Goal: Download file/media

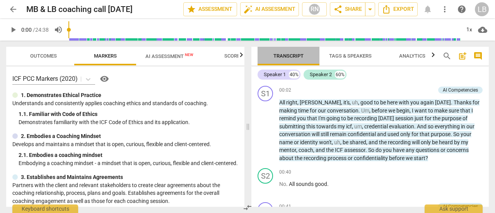
click at [294, 56] on span "Transcript" at bounding box center [289, 56] width 30 height 6
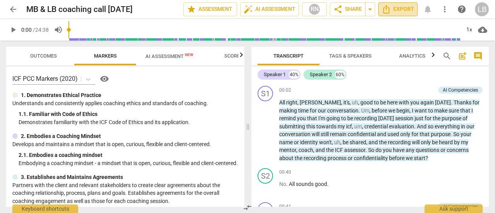
click at [397, 8] on span "Export" at bounding box center [398, 9] width 33 height 9
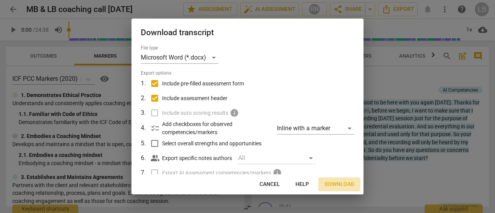
click at [339, 185] on span "Download" at bounding box center [340, 185] width 30 height 8
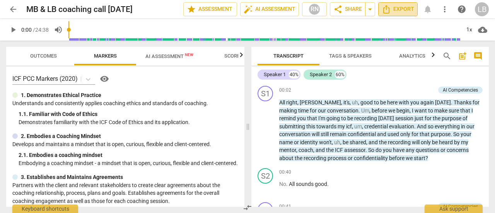
click at [400, 8] on span "Export" at bounding box center [398, 9] width 33 height 9
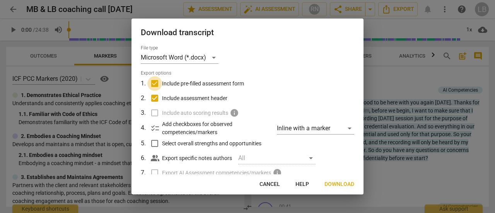
click at [156, 81] on input "Include pre-filled assessment form" at bounding box center [154, 83] width 15 height 15
checkbox input "false"
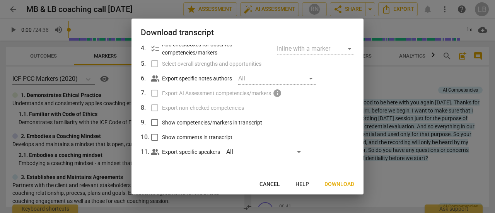
scroll to position [80, 0]
click at [338, 186] on span "Download" at bounding box center [340, 185] width 30 height 8
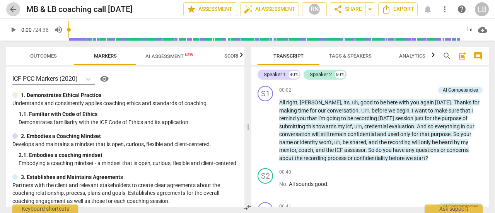
click at [14, 10] on span "arrow_back" at bounding box center [13, 9] width 9 height 9
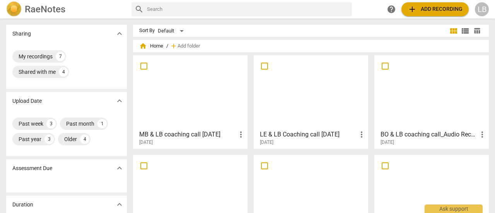
click at [427, 89] on div at bounding box center [431, 92] width 109 height 69
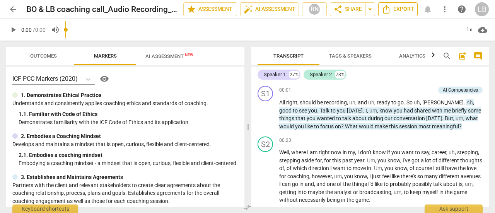
click at [403, 9] on span "Export" at bounding box center [398, 9] width 33 height 9
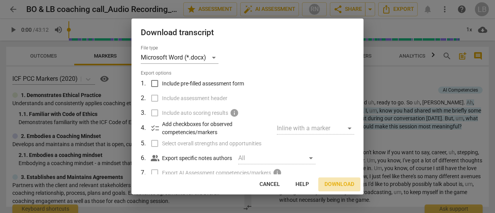
click at [333, 183] on span "Download" at bounding box center [340, 185] width 30 height 8
